Goal: Information Seeking & Learning: Learn about a topic

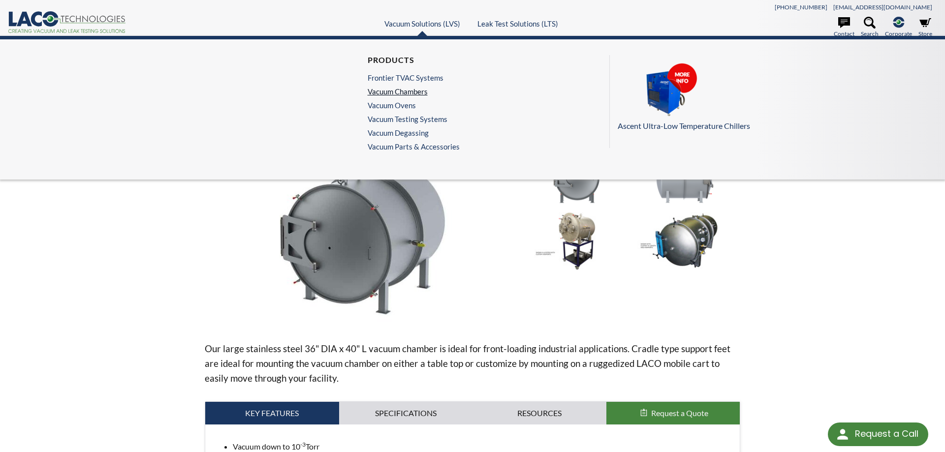
click at [403, 94] on link "Vacuum Chambers" at bounding box center [411, 91] width 87 height 9
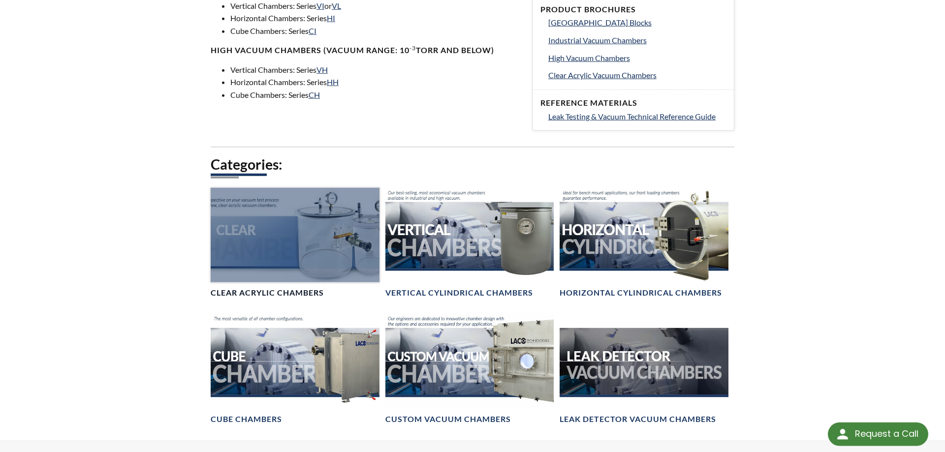
scroll to position [452, 0]
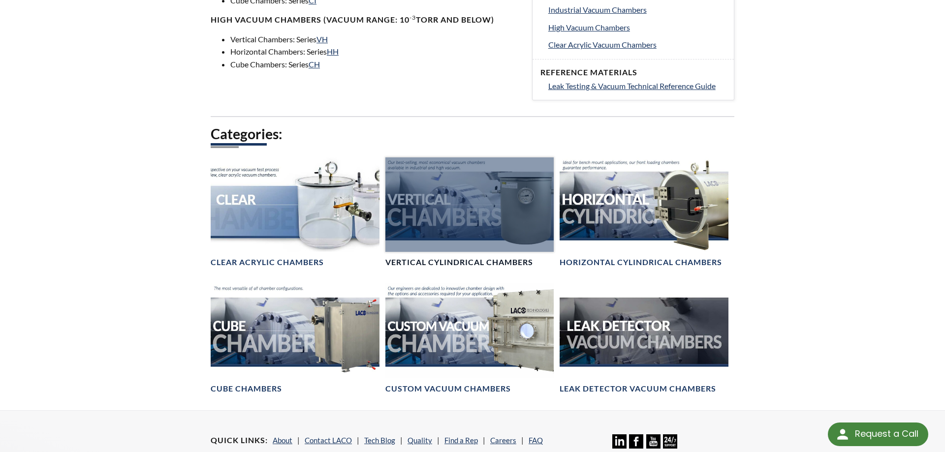
click at [461, 215] on div at bounding box center [469, 205] width 169 height 95
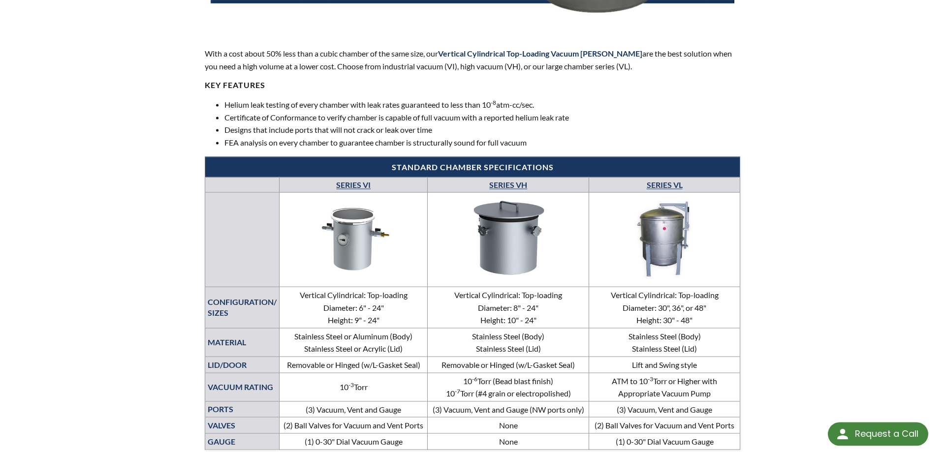
scroll to position [301, 0]
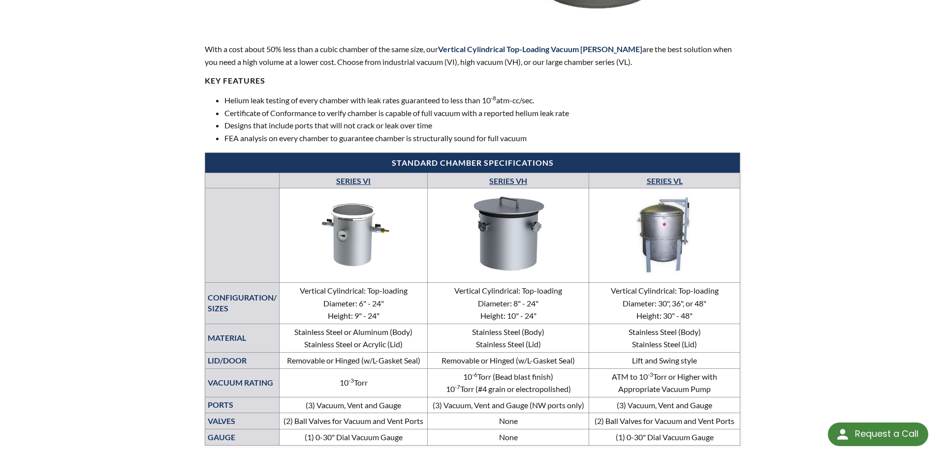
click at [662, 240] on img at bounding box center [665, 234] width 146 height 82
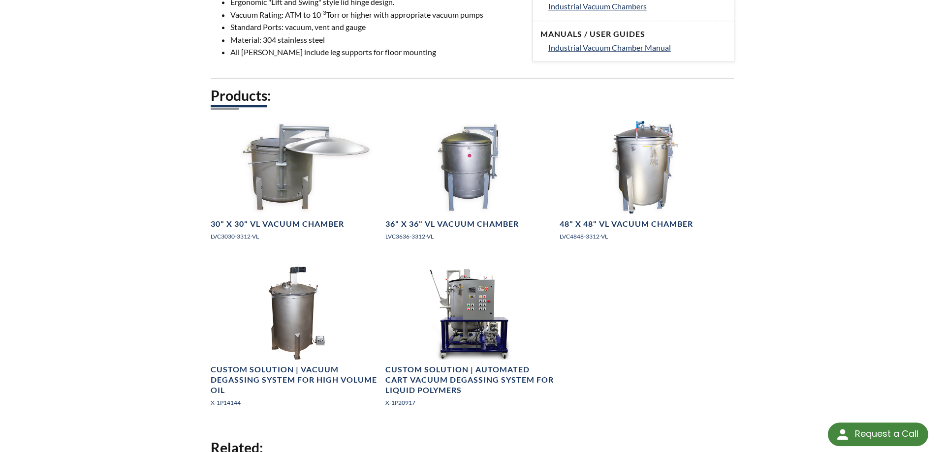
scroll to position [435, 0]
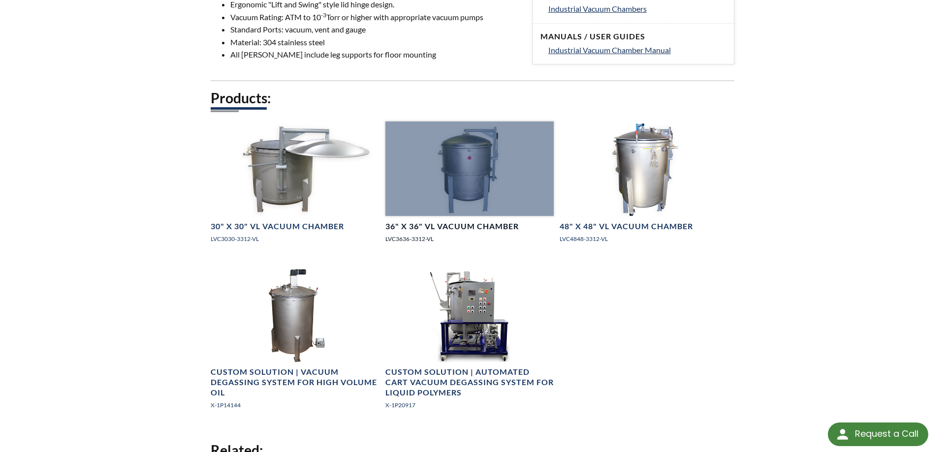
click at [463, 172] on div at bounding box center [469, 169] width 169 height 95
